Goal: Information Seeking & Learning: Learn about a topic

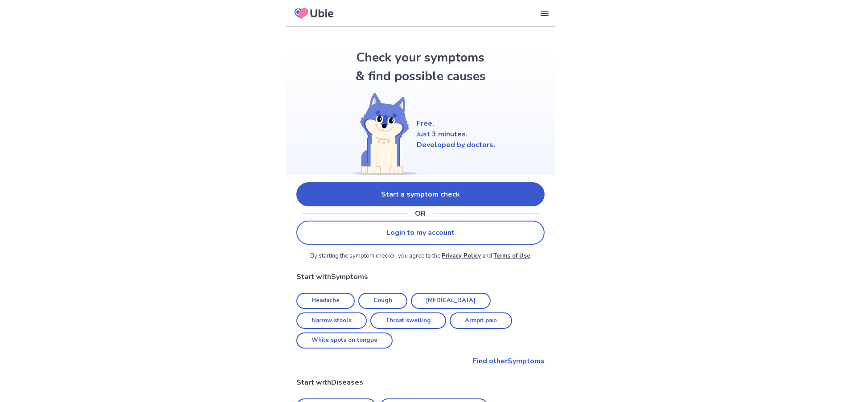
click at [441, 199] on link "Start a symptom check" at bounding box center [420, 194] width 248 height 24
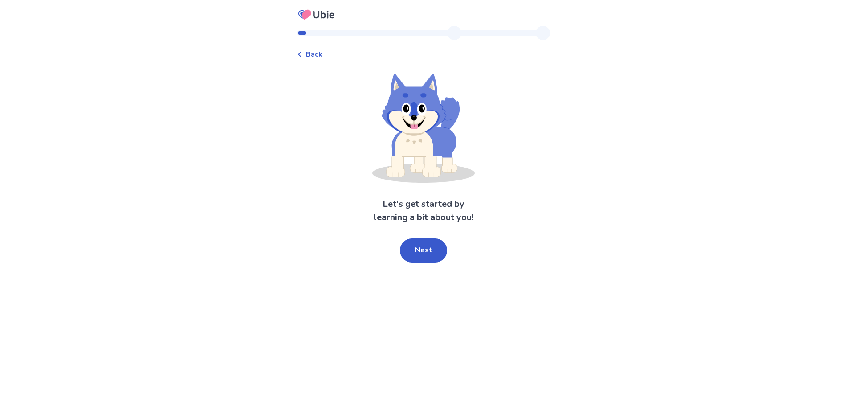
click at [418, 257] on button "Next" at bounding box center [423, 250] width 47 height 24
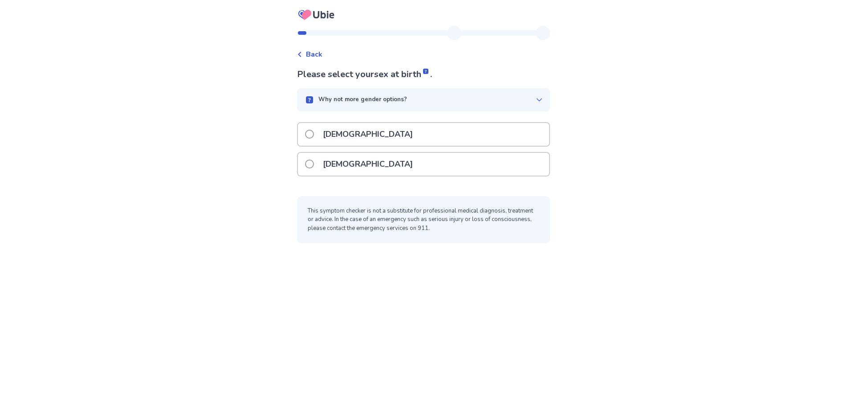
click at [314, 131] on span at bounding box center [309, 134] width 9 height 9
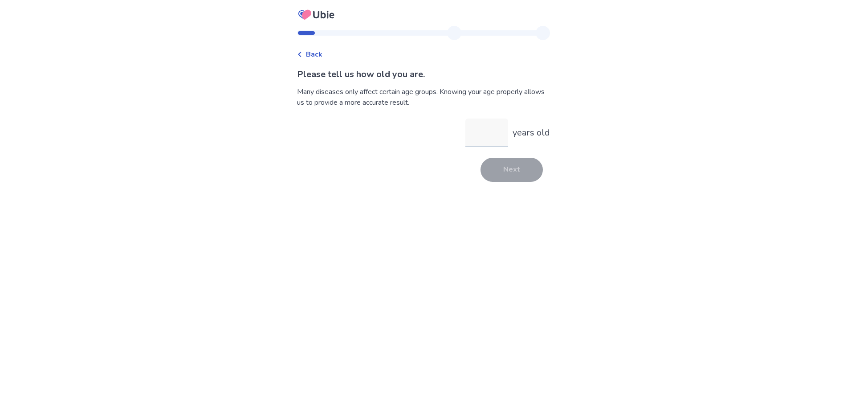
click at [480, 129] on input "years old" at bounding box center [487, 133] width 43 height 29
type input "**"
click at [508, 184] on div "Back Please tell us how old you are. Many diseases only affect certain age grou…" at bounding box center [423, 108] width 267 height 164
click at [500, 176] on button "Next" at bounding box center [512, 170] width 62 height 24
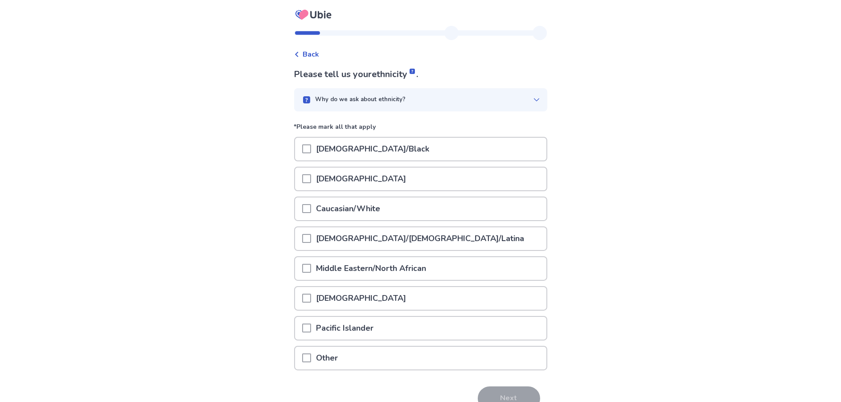
click at [309, 209] on span at bounding box center [306, 208] width 9 height 9
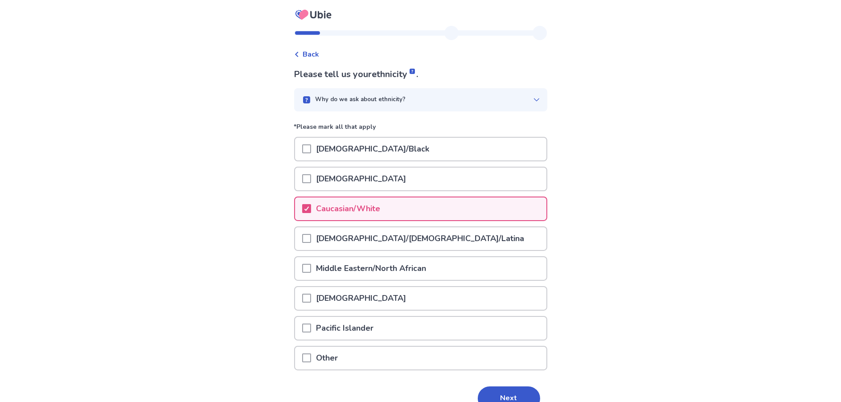
click at [491, 397] on button "Next" at bounding box center [509, 398] width 62 height 24
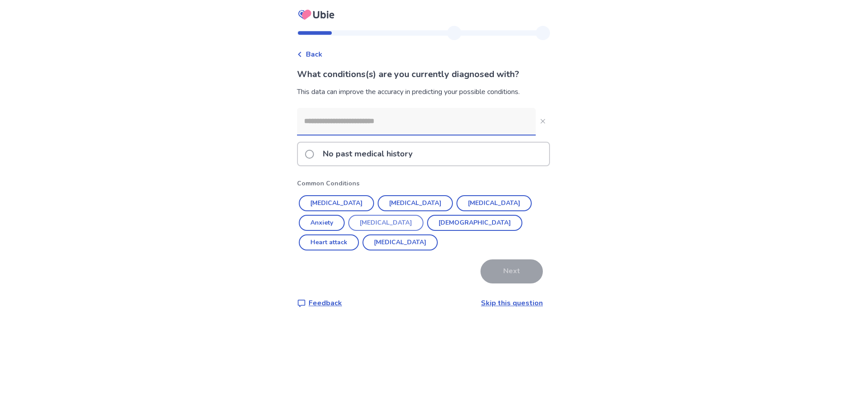
click at [352, 228] on button "[MEDICAL_DATA]" at bounding box center [385, 223] width 75 height 16
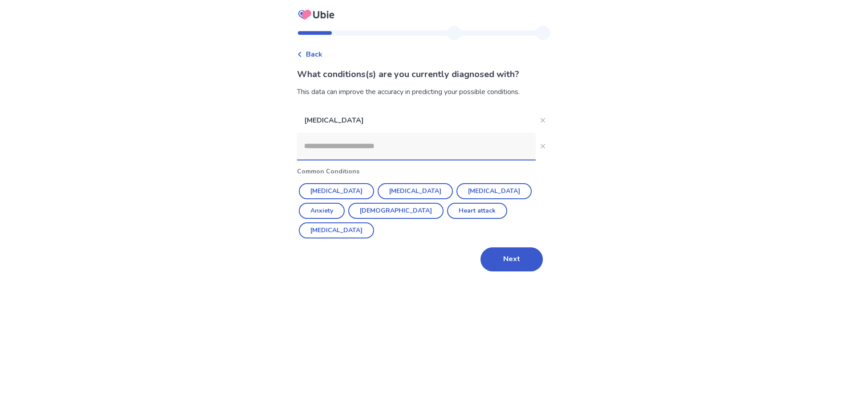
click at [366, 147] on input at bounding box center [416, 146] width 239 height 27
click at [511, 247] on button "Next" at bounding box center [512, 259] width 62 height 24
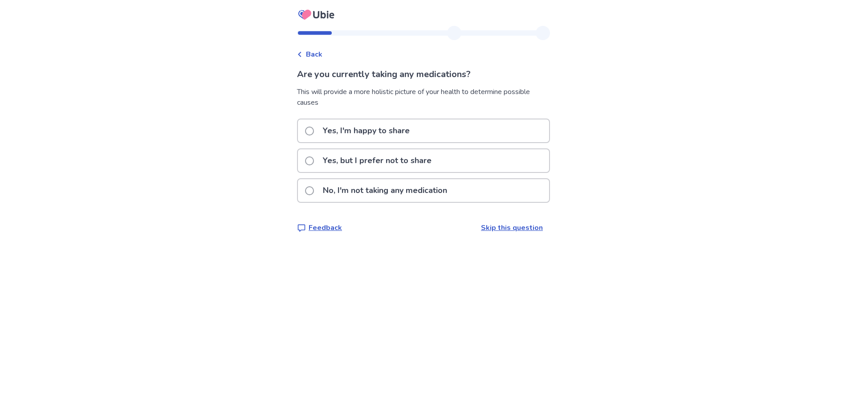
click at [405, 137] on p "Yes, I'm happy to share" at bounding box center [367, 130] width 98 height 23
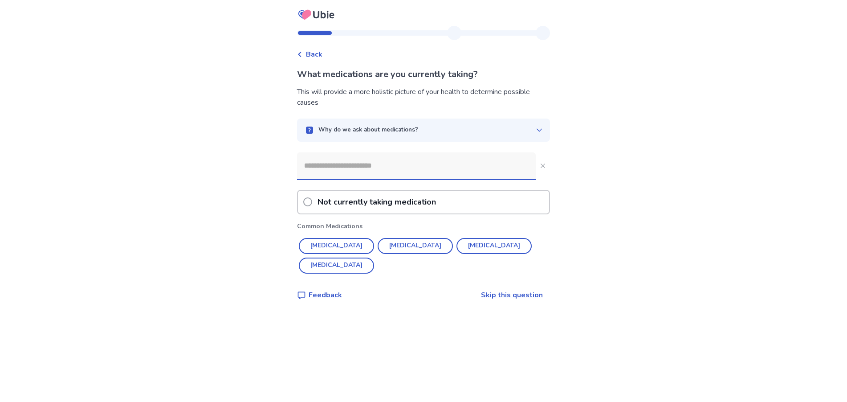
click at [403, 164] on input at bounding box center [416, 165] width 239 height 27
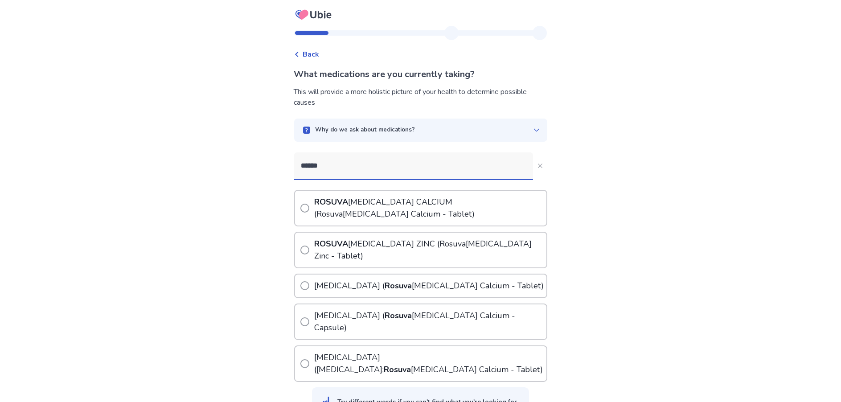
type input "******"
click at [309, 204] on span at bounding box center [304, 208] width 9 height 9
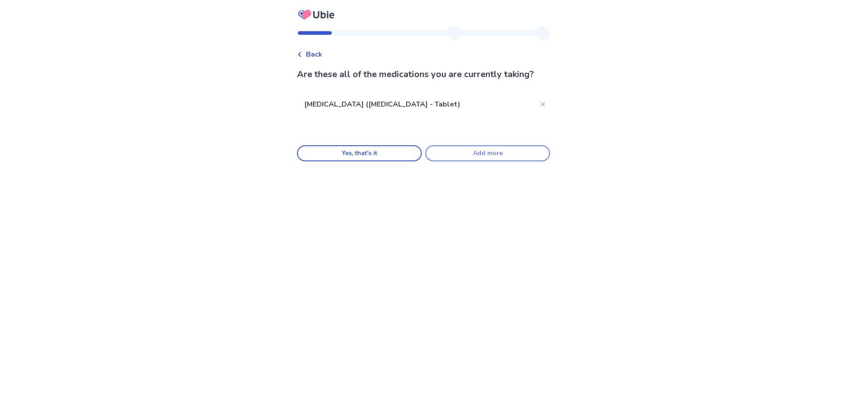
click at [467, 158] on button "Add more" at bounding box center [487, 153] width 125 height 16
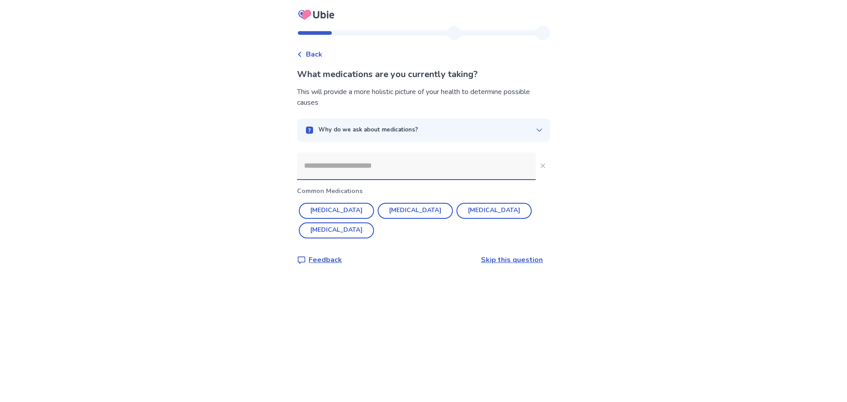
click at [351, 166] on input at bounding box center [416, 165] width 239 height 27
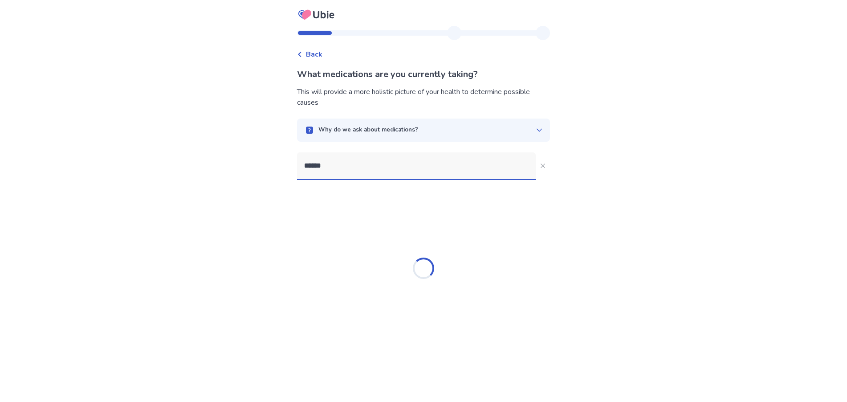
type input "*******"
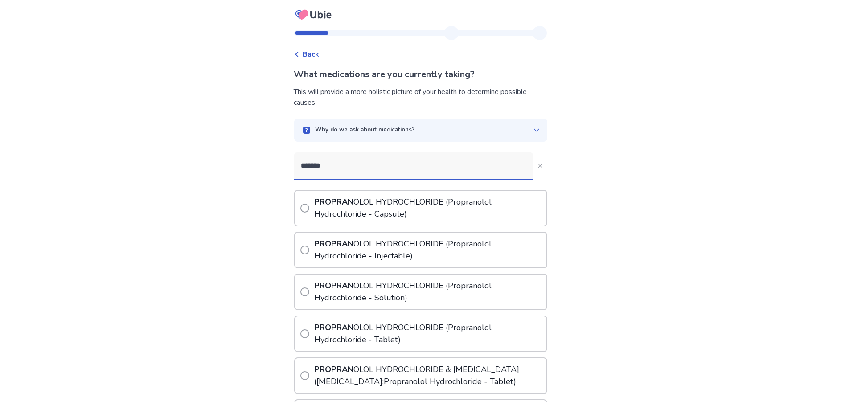
click at [377, 210] on p "PROPRAN OLOL HYDROCHLORIDE ( Propran olol Hydrochloride - Capsule)" at bounding box center [429, 208] width 233 height 35
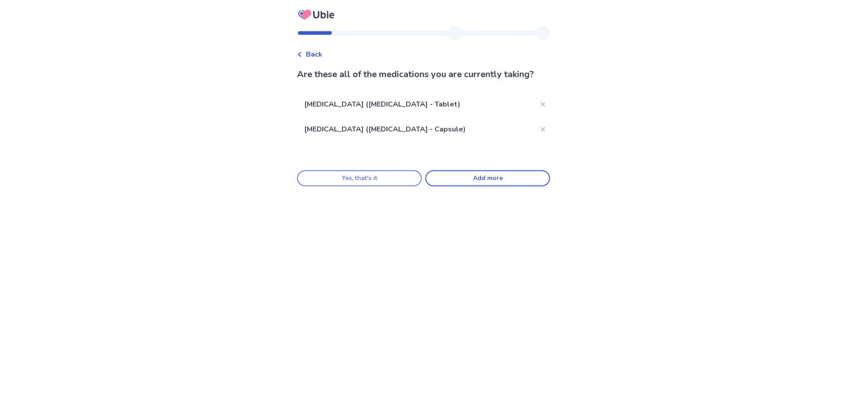
click at [390, 186] on button "Yes, that's it" at bounding box center [359, 178] width 125 height 16
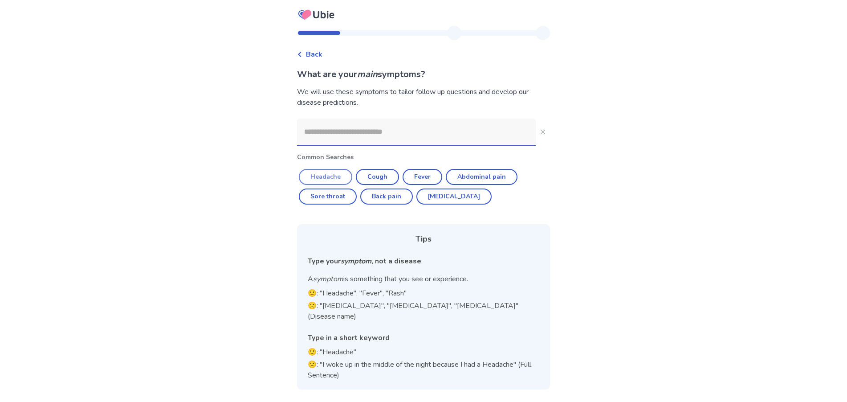
click at [344, 175] on button "Headache" at bounding box center [325, 177] width 53 height 16
type input "********"
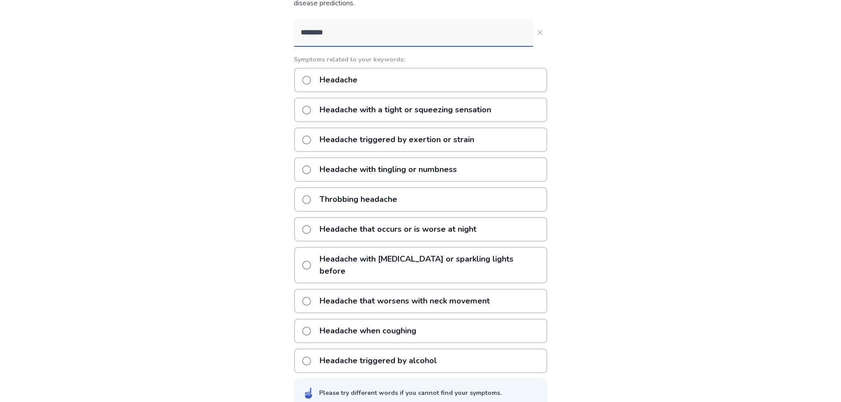
scroll to position [102, 0]
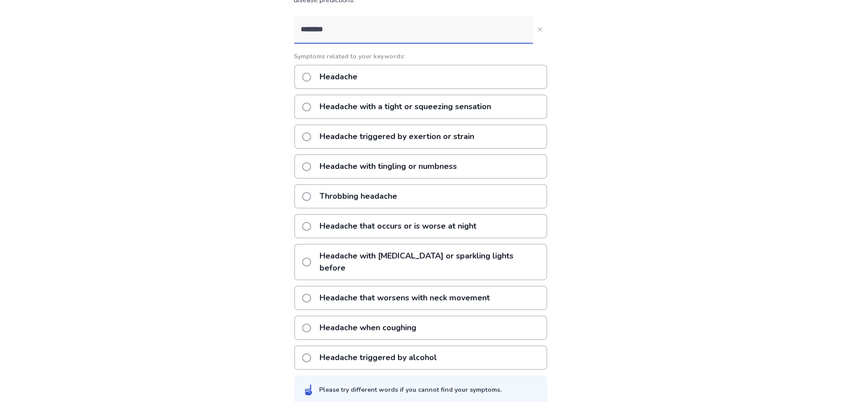
click at [360, 286] on p "Headache that worsens with neck movement" at bounding box center [405, 297] width 181 height 23
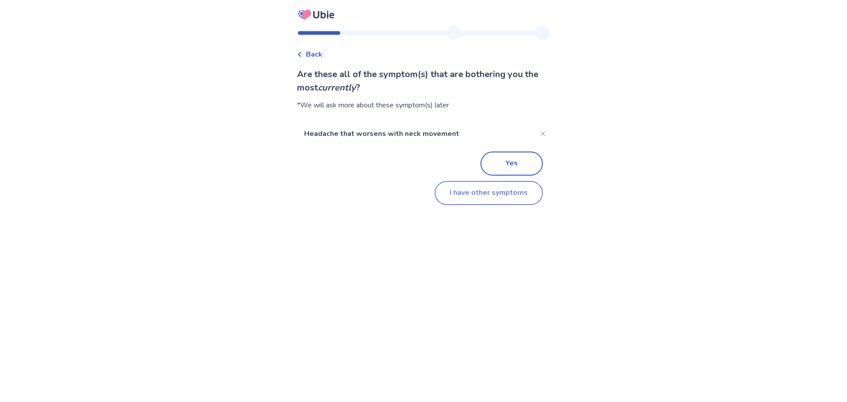
click at [491, 193] on button "I have other symptoms" at bounding box center [489, 193] width 108 height 24
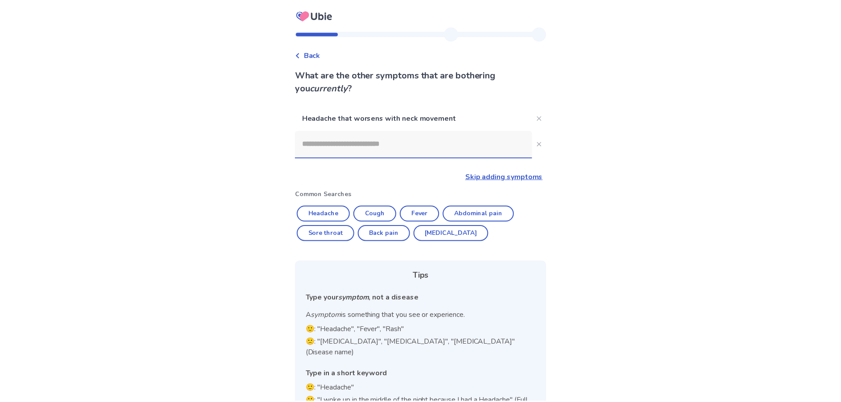
scroll to position [24, 0]
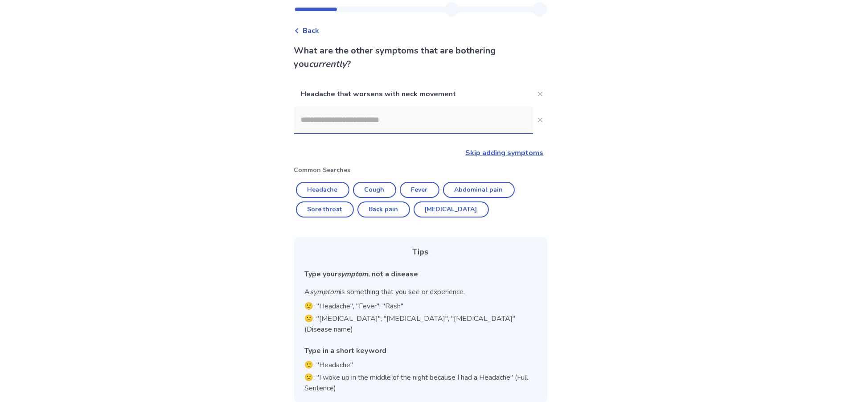
click at [403, 123] on input at bounding box center [413, 119] width 239 height 27
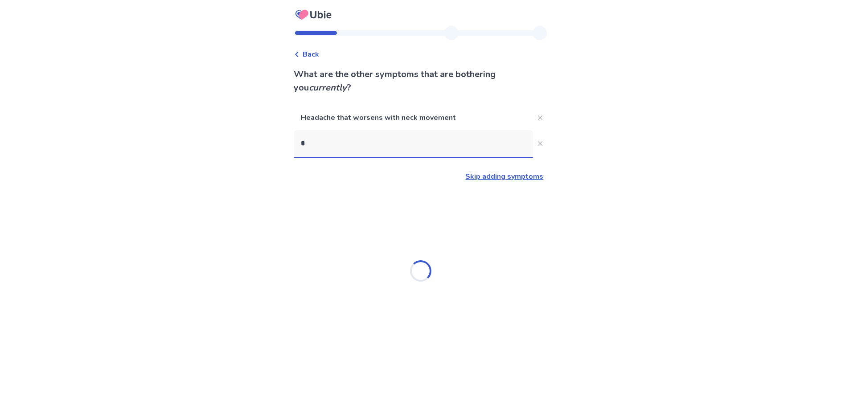
scroll to position [0, 0]
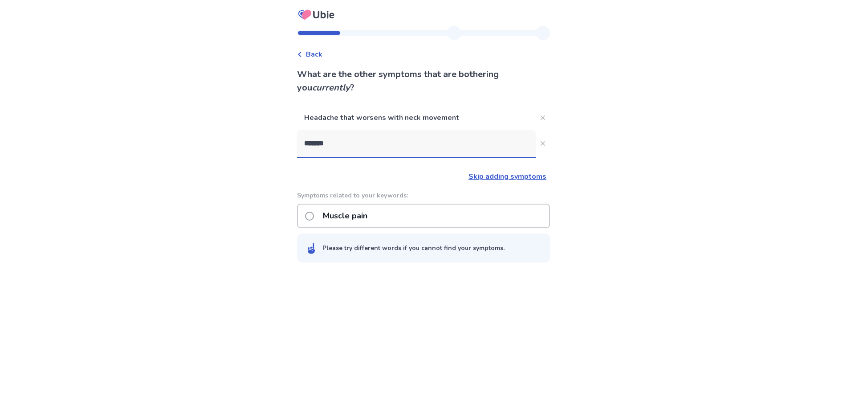
type input "*******"
click at [314, 215] on span at bounding box center [309, 216] width 9 height 9
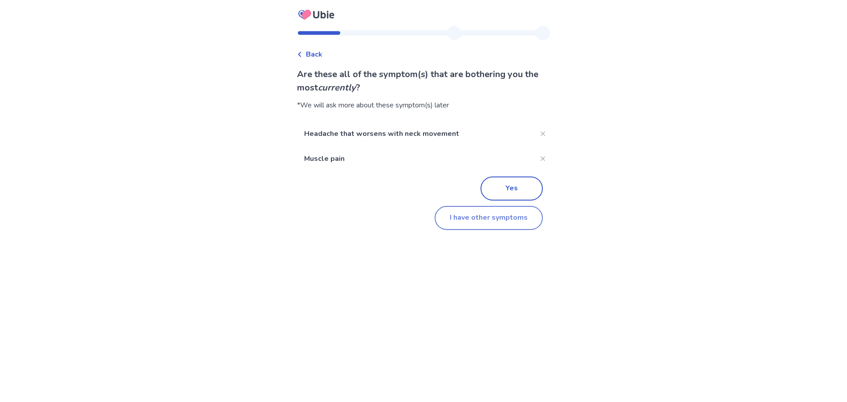
click at [498, 217] on button "I have other symptoms" at bounding box center [489, 218] width 108 height 24
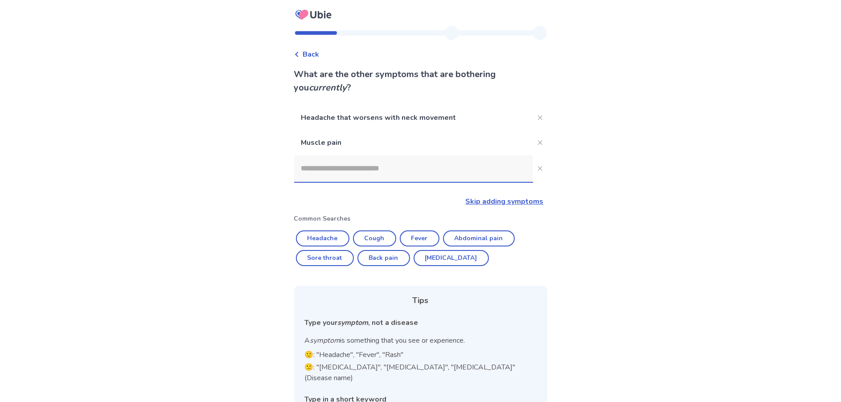
click at [324, 157] on input at bounding box center [413, 168] width 239 height 27
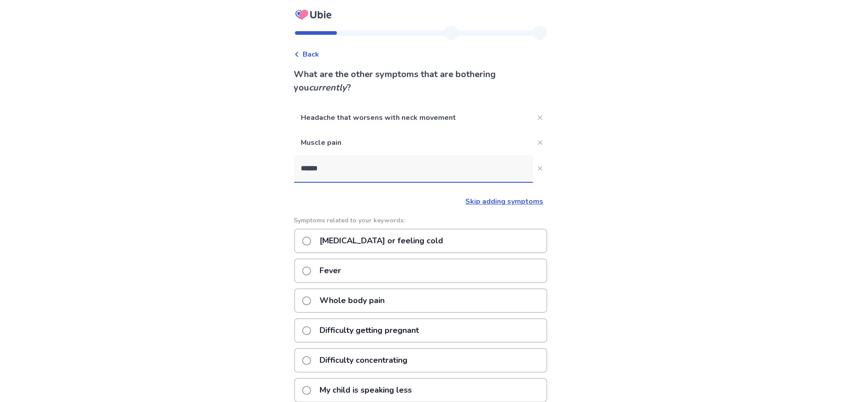
type input "******"
click at [311, 237] on span at bounding box center [306, 241] width 9 height 9
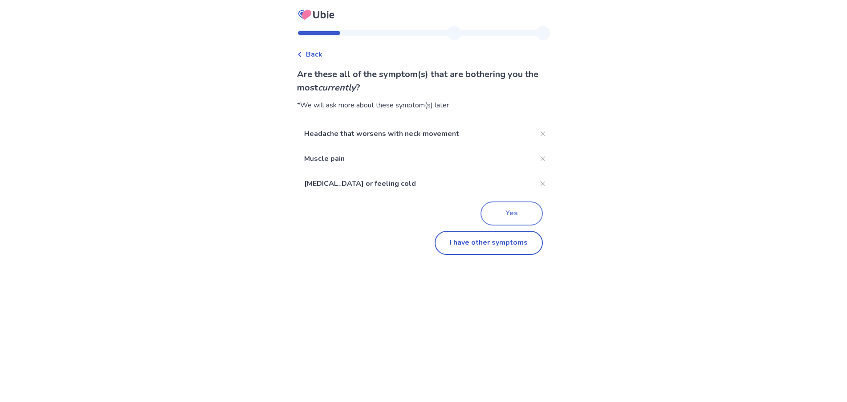
click at [511, 215] on button "Yes" at bounding box center [512, 213] width 62 height 24
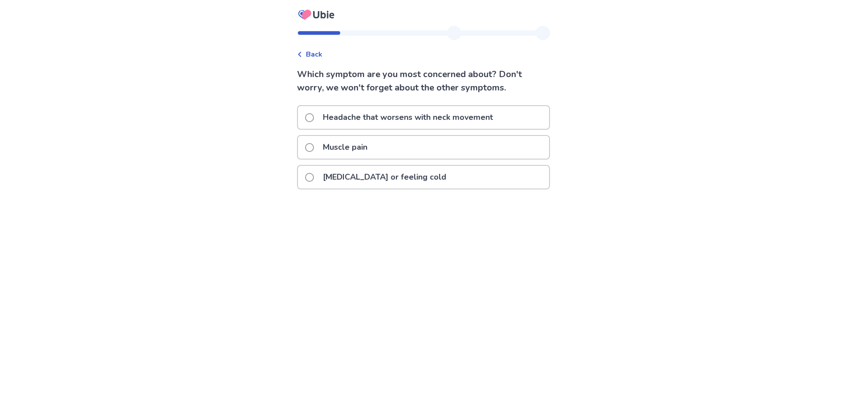
click at [364, 144] on p "Muscle pain" at bounding box center [345, 147] width 55 height 23
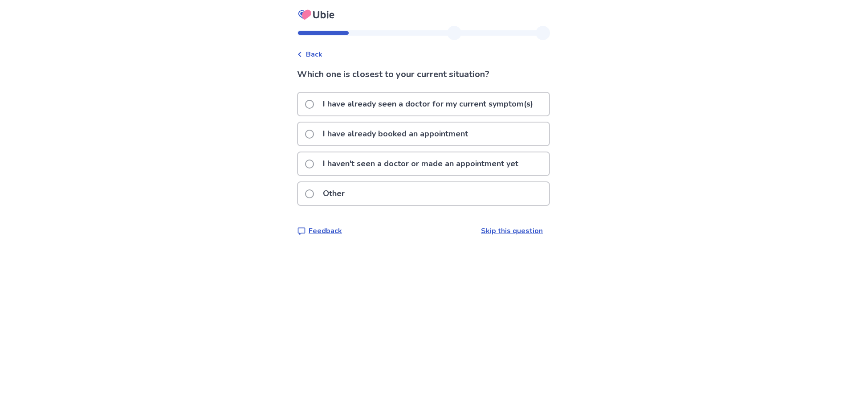
click at [344, 167] on p "I haven't seen a doctor or made an appointment yet" at bounding box center [421, 163] width 206 height 23
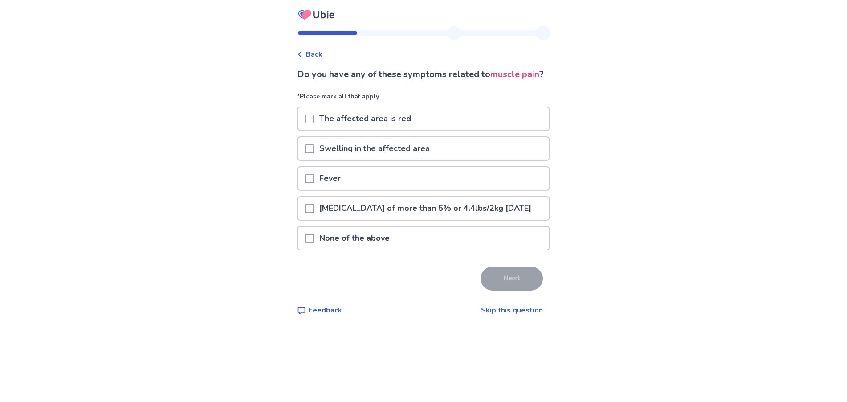
click at [312, 243] on span at bounding box center [309, 238] width 9 height 9
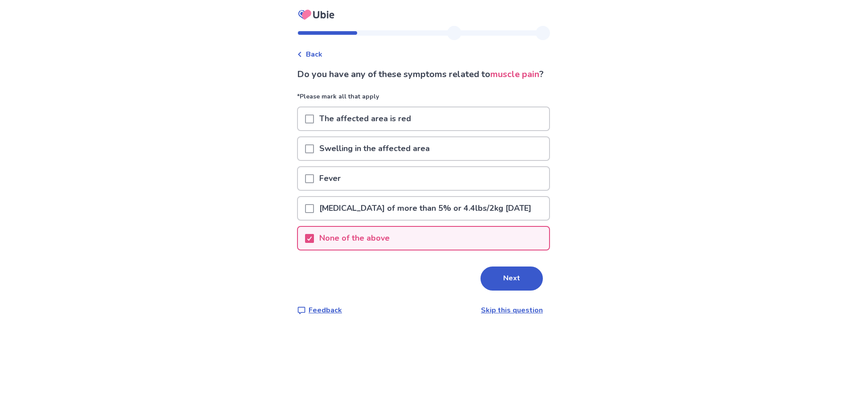
click at [505, 290] on button "Next" at bounding box center [512, 278] width 62 height 24
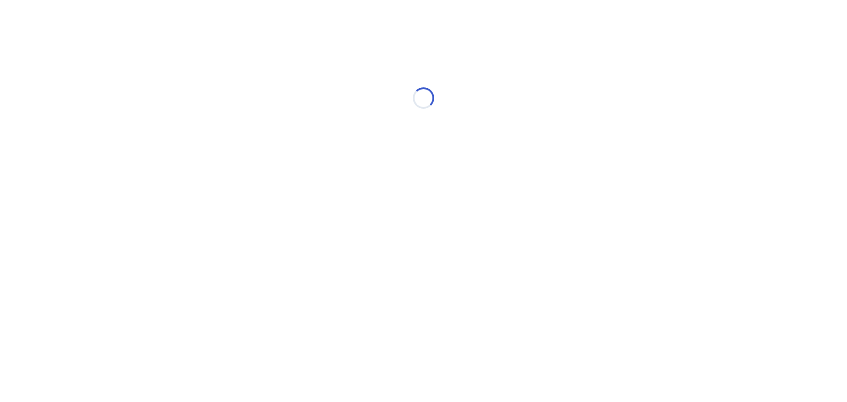
select select "*"
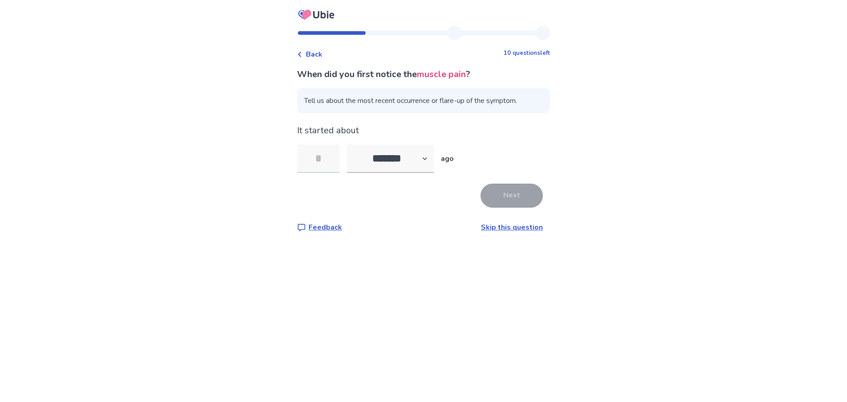
click at [326, 158] on input "tel" at bounding box center [318, 158] width 43 height 29
click at [380, 164] on select "******* ****** ******* ******** *******" at bounding box center [390, 158] width 87 height 29
click at [318, 157] on input "tel" at bounding box center [318, 158] width 43 height 29
type input "*"
click at [447, 241] on div "Back 10 questions left When did you first notice the muscle pain ? Tell us abou…" at bounding box center [423, 136] width 267 height 221
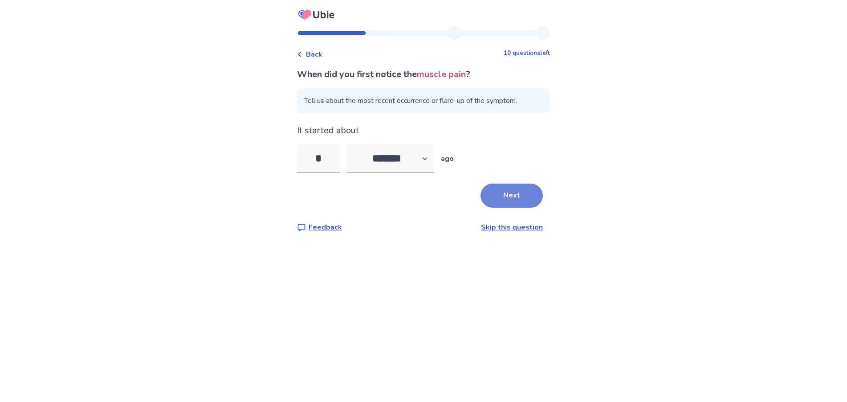
click at [510, 194] on button "Next" at bounding box center [512, 196] width 62 height 24
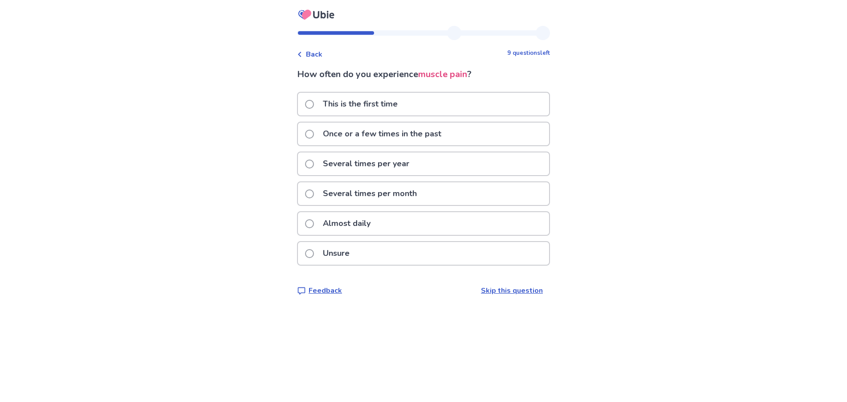
click at [356, 225] on p "Almost daily" at bounding box center [347, 223] width 58 height 23
click at [356, 225] on html "Back 9 questions left How often do you experience muscle pain ? This is the fir…" at bounding box center [423, 201] width 847 height 402
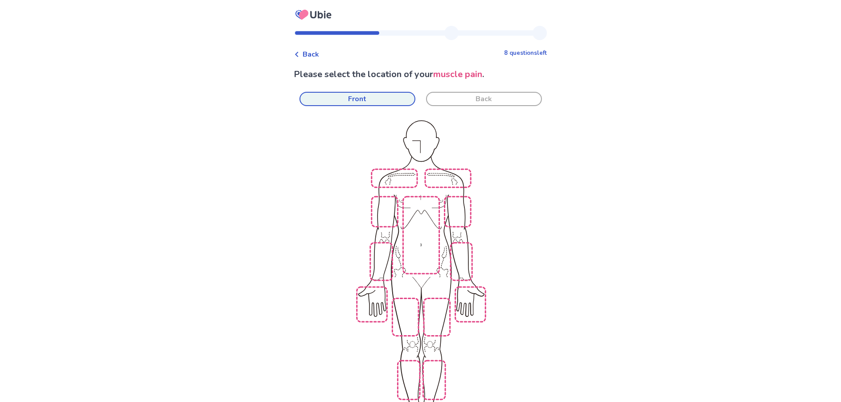
click at [317, 52] on span "Back" at bounding box center [311, 54] width 16 height 11
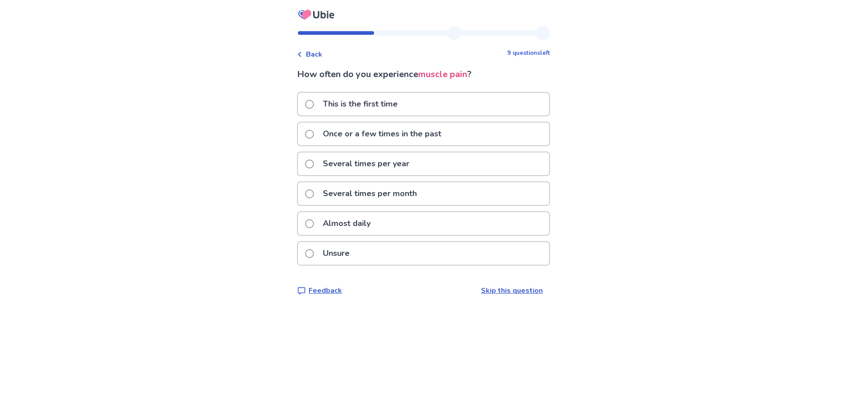
click at [316, 110] on label "This is the first time" at bounding box center [354, 104] width 98 height 23
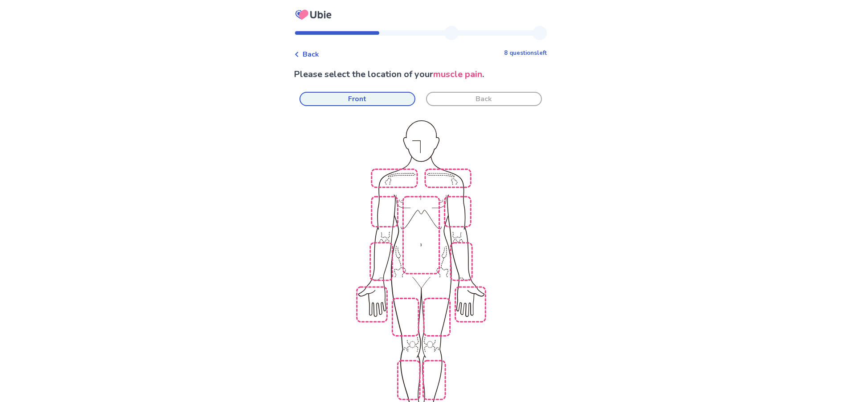
click at [410, 311] on img at bounding box center [537, 281] width 506 height 343
click at [436, 308] on img at bounding box center [537, 281] width 506 height 343
click at [431, 356] on img at bounding box center [537, 281] width 506 height 343
click at [405, 364] on img at bounding box center [537, 281] width 506 height 343
click at [388, 211] on img at bounding box center [537, 281] width 506 height 343
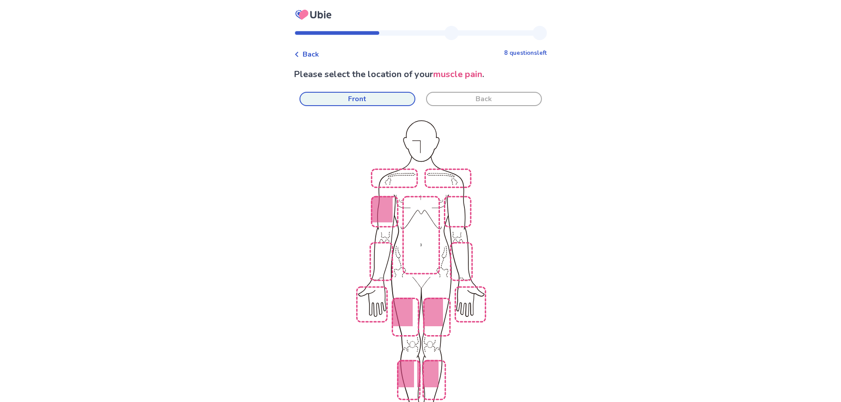
click at [454, 212] on img at bounding box center [537, 281] width 506 height 343
click at [393, 176] on img at bounding box center [537, 281] width 506 height 343
click at [475, 97] on button "Back" at bounding box center [484, 99] width 116 height 14
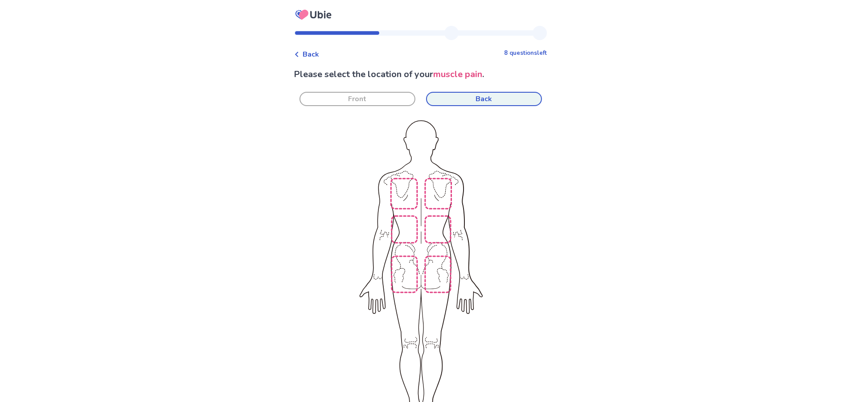
click at [401, 192] on img at bounding box center [304, 281] width 506 height 343
click at [438, 193] on img at bounding box center [304, 281] width 506 height 343
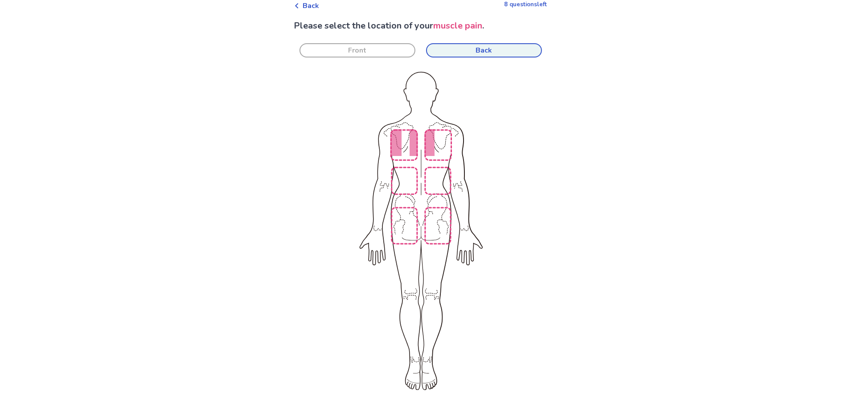
scroll to position [110, 0]
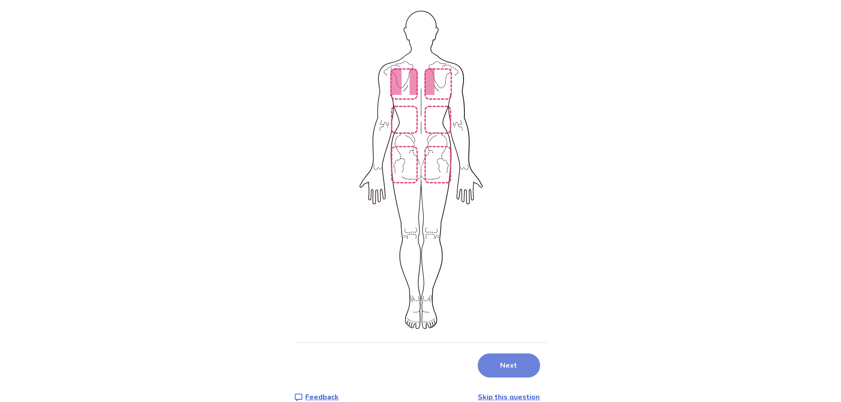
click at [499, 353] on button "Next" at bounding box center [509, 365] width 62 height 24
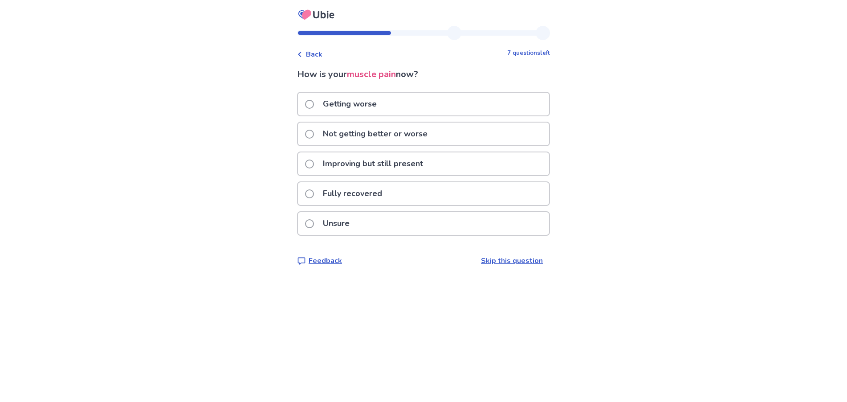
click at [372, 165] on p "Improving but still present" at bounding box center [373, 163] width 111 height 23
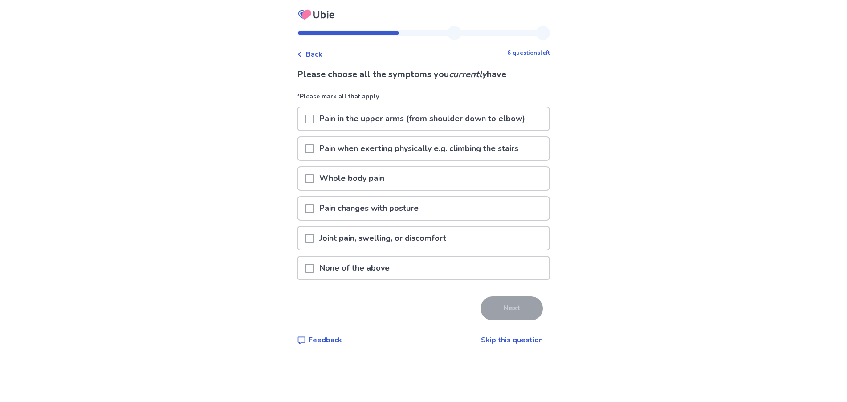
click at [357, 176] on p "Whole body pain" at bounding box center [352, 178] width 76 height 23
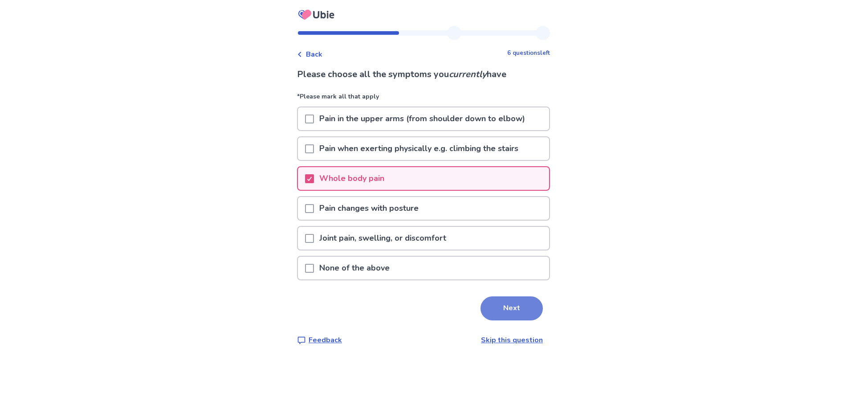
click at [504, 313] on button "Next" at bounding box center [512, 308] width 62 height 24
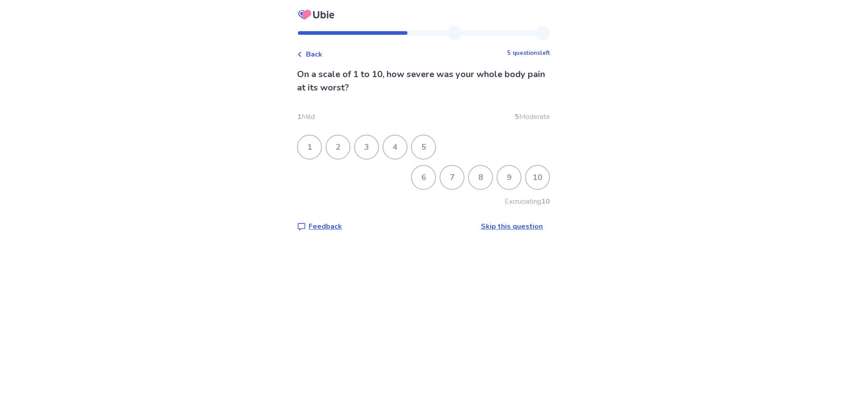
click at [393, 150] on div "4" at bounding box center [395, 146] width 23 height 23
click at [425, 149] on div "5" at bounding box center [423, 146] width 23 height 23
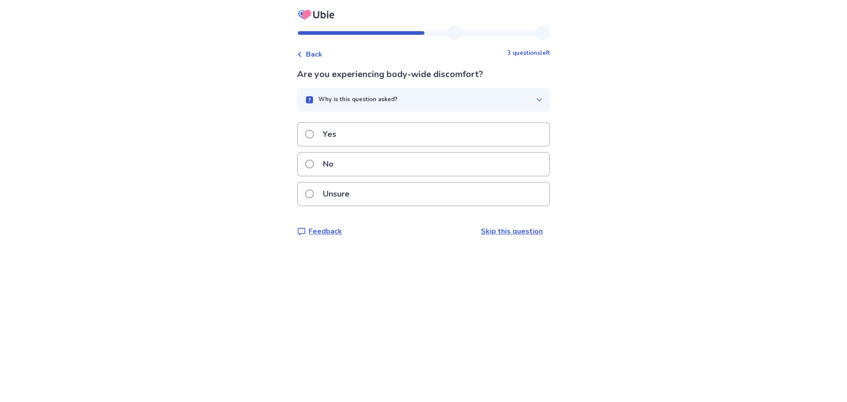
click at [403, 140] on div "Yes" at bounding box center [423, 134] width 251 height 23
click at [340, 135] on p "Yes" at bounding box center [330, 134] width 24 height 23
click at [367, 176] on div "No" at bounding box center [423, 164] width 251 height 23
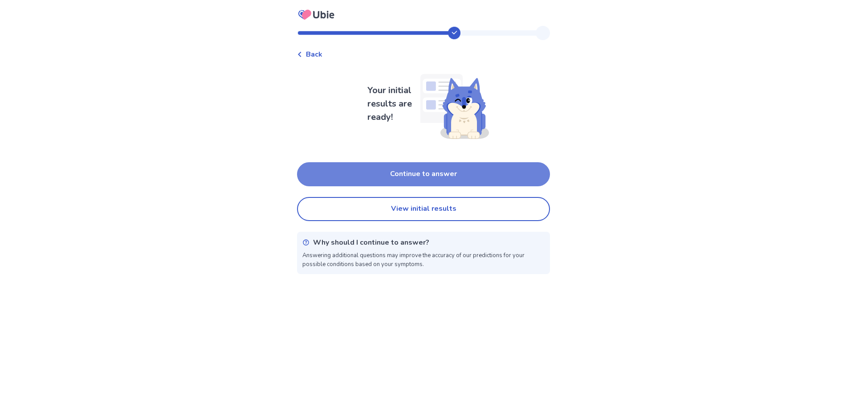
click at [422, 171] on button "Continue to answer" at bounding box center [423, 174] width 253 height 24
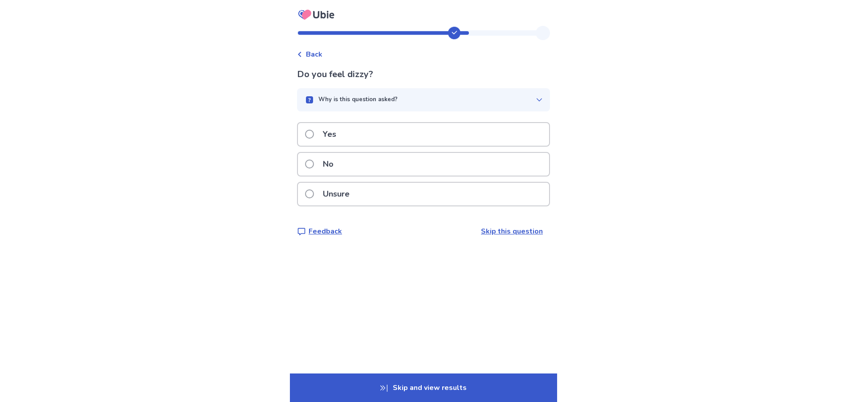
click at [412, 170] on div "No" at bounding box center [423, 164] width 251 height 23
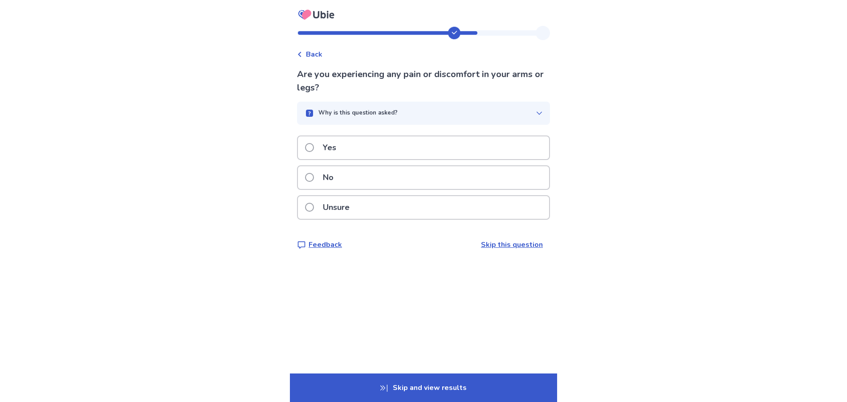
click at [428, 152] on div "Yes" at bounding box center [423, 147] width 251 height 23
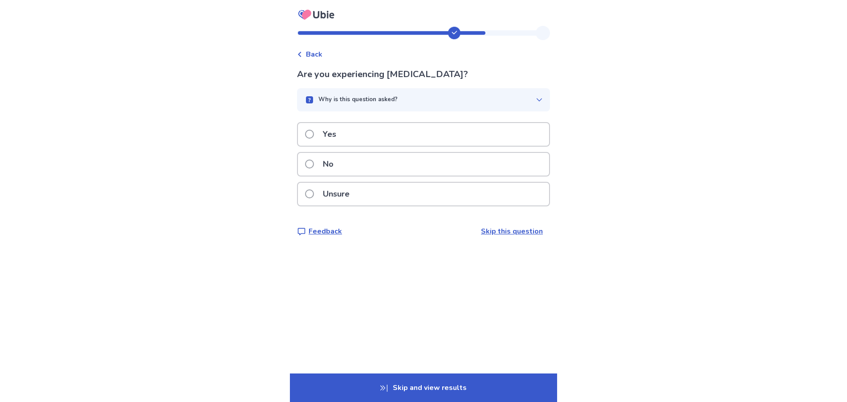
click at [312, 164] on span at bounding box center [309, 164] width 9 height 9
click at [314, 160] on span at bounding box center [309, 164] width 9 height 9
click at [311, 164] on span at bounding box center [309, 164] width 9 height 9
click at [312, 167] on span at bounding box center [309, 164] width 9 height 9
click at [312, 168] on span at bounding box center [309, 164] width 9 height 9
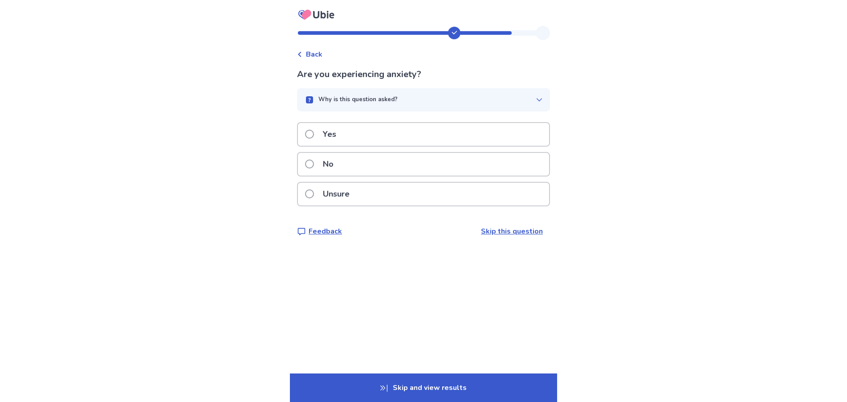
click at [319, 166] on label "No" at bounding box center [322, 164] width 34 height 23
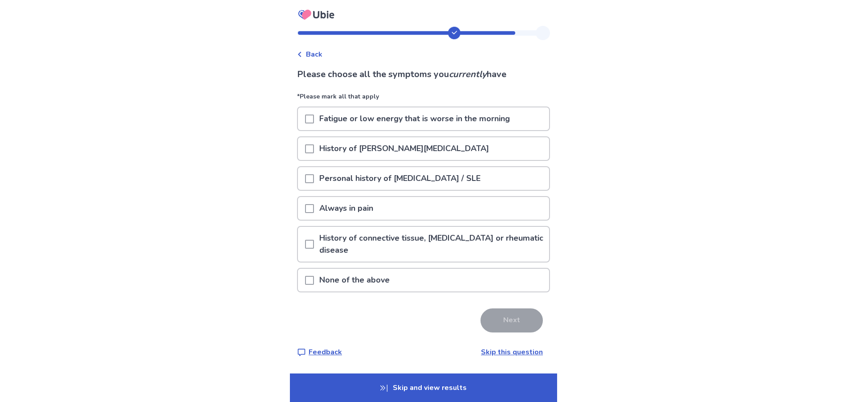
click at [311, 120] on span at bounding box center [309, 119] width 9 height 9
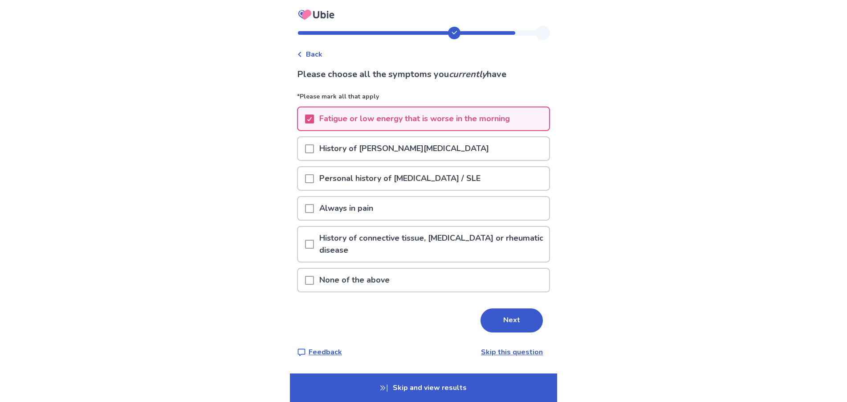
drag, startPoint x: 313, startPoint y: 281, endPoint x: 229, endPoint y: 200, distance: 116.0
click at [230, 200] on div "Back Please choose all the symptoms you currently have *Please mark all that ap…" at bounding box center [423, 201] width 847 height 402
click at [238, 228] on div "Back Please choose all the symptoms you currently have *Please mark all that ap…" at bounding box center [423, 201] width 847 height 402
click at [312, 117] on icon at bounding box center [309, 119] width 5 height 4
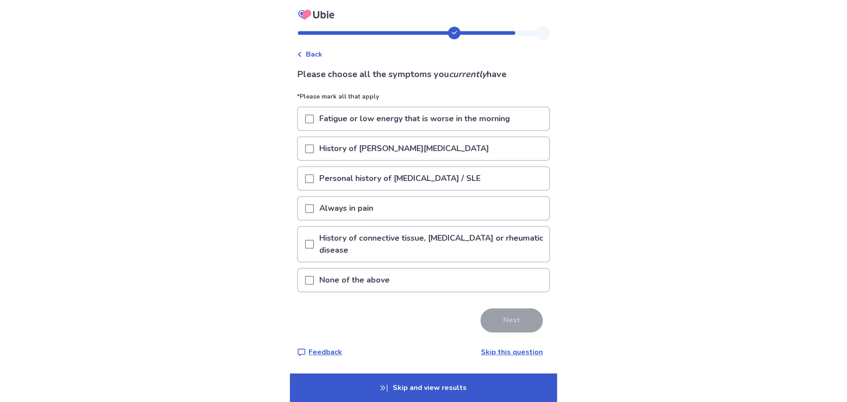
click at [314, 116] on span at bounding box center [309, 119] width 9 height 9
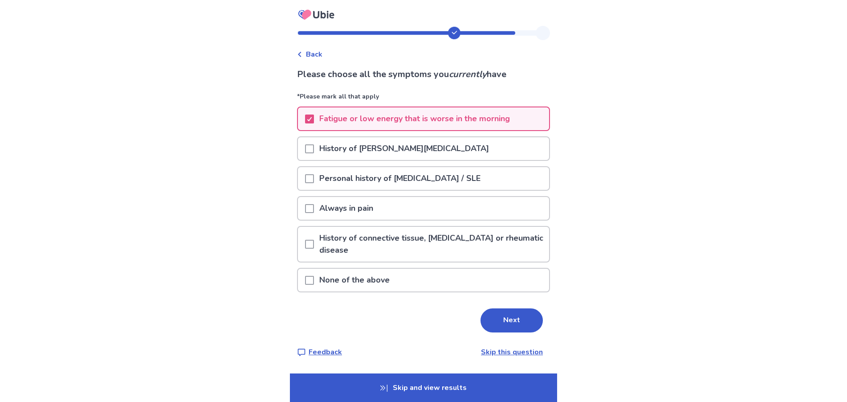
click at [509, 321] on button "Next" at bounding box center [512, 320] width 62 height 24
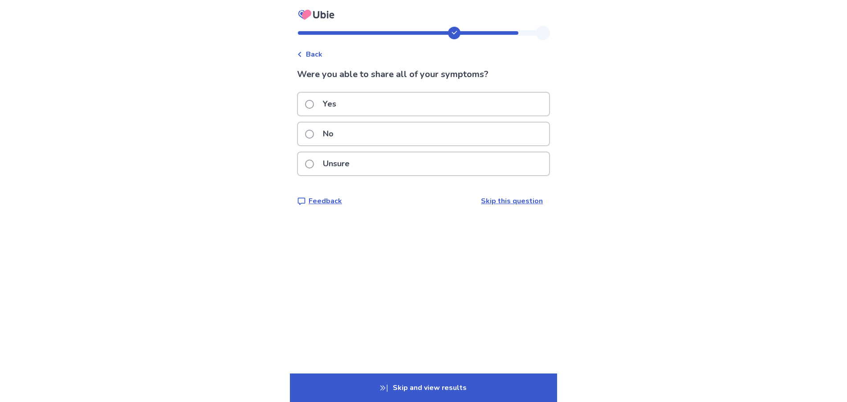
click at [314, 105] on span at bounding box center [309, 104] width 9 height 9
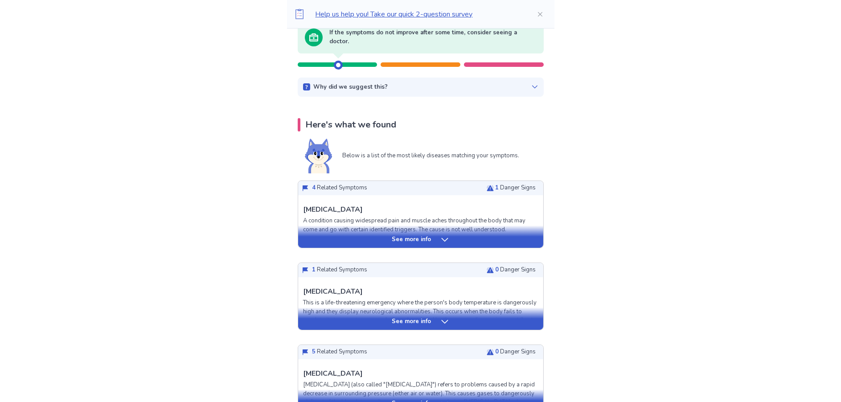
scroll to position [45, 0]
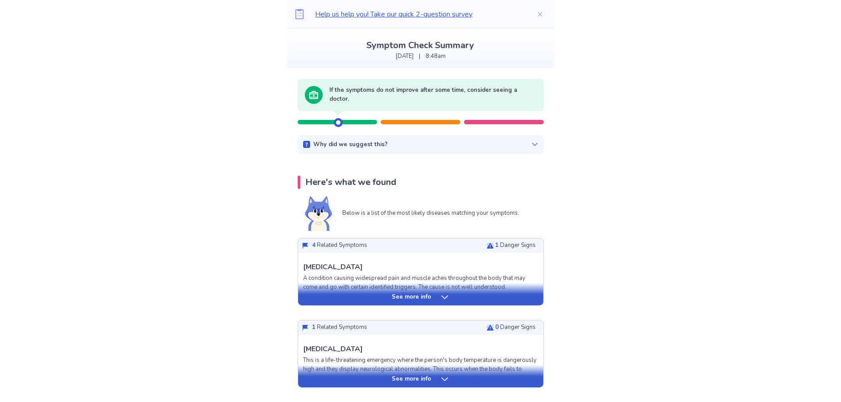
click at [463, 298] on div "See more info" at bounding box center [420, 297] width 245 height 9
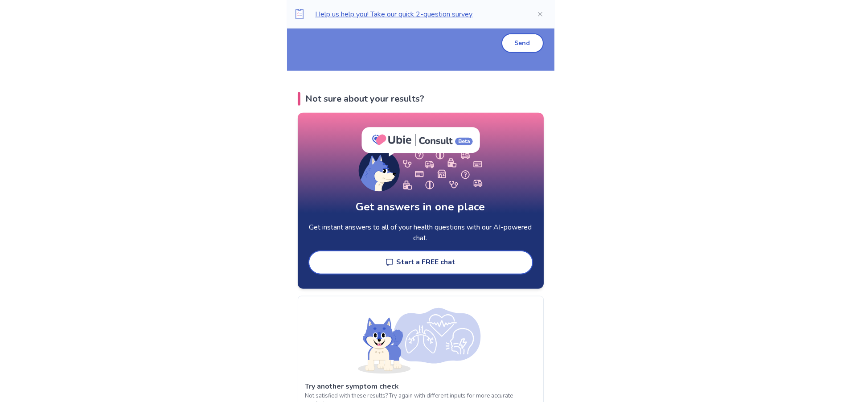
scroll to position [1827, 0]
